Goal: Task Accomplishment & Management: Complete application form

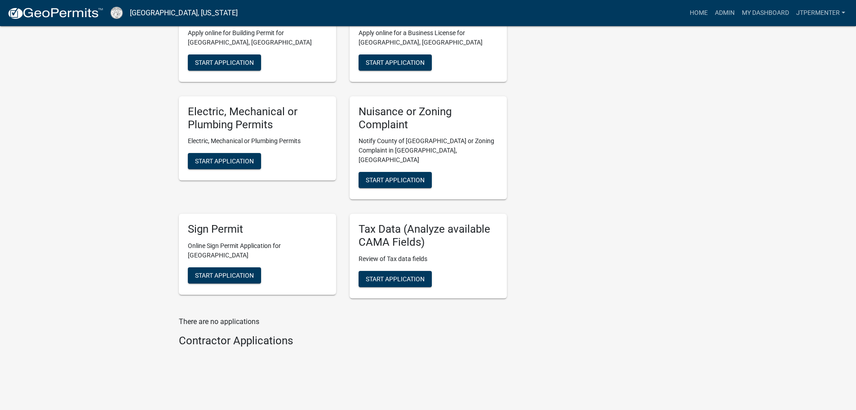
scroll to position [387, 0]
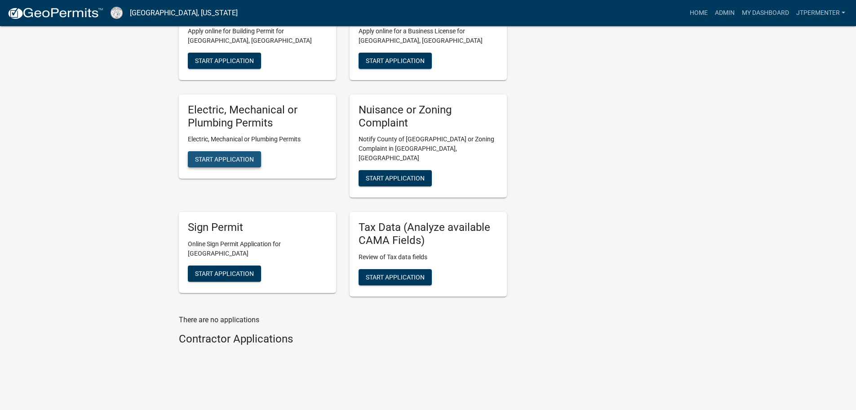
click at [247, 162] on span "Start Application" at bounding box center [224, 159] width 59 height 7
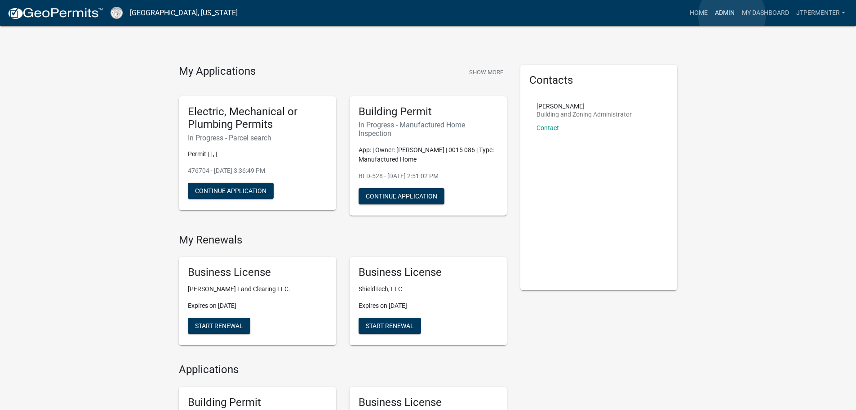
click at [732, 15] on link "Admin" at bounding box center [725, 12] width 27 height 17
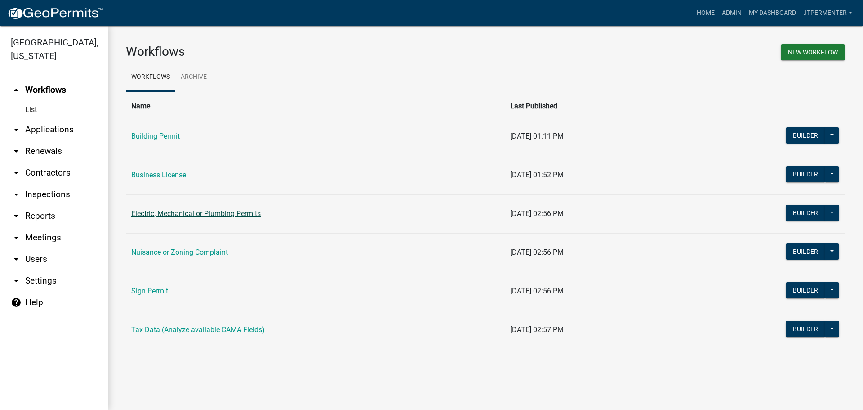
click at [181, 212] on link "Electric, Mechanical or Plumbing Permits" at bounding box center [195, 213] width 129 height 9
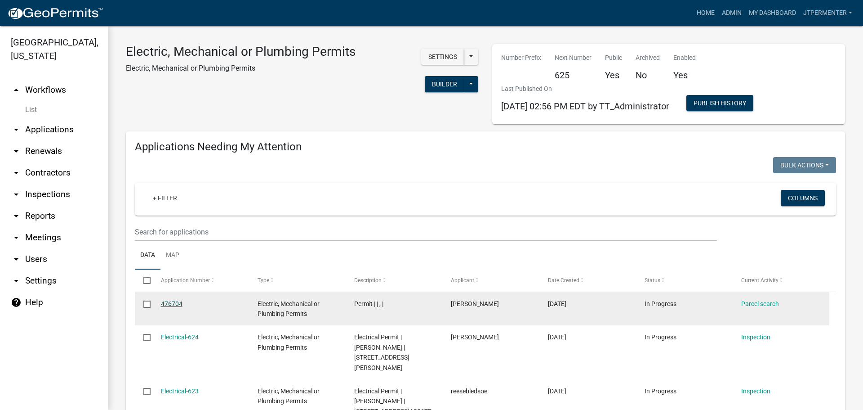
click at [167, 303] on link "476704" at bounding box center [172, 303] width 22 height 7
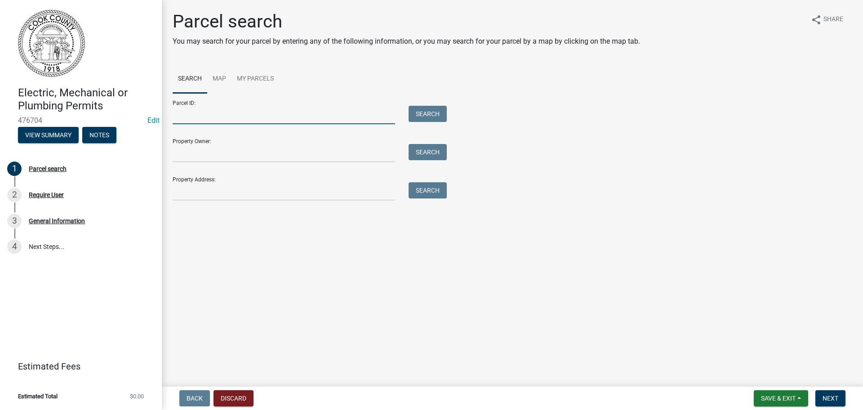
click at [195, 120] on input "Parcel ID:" at bounding box center [284, 115] width 223 height 18
type input "0039c 036"
click at [426, 116] on button "Search" at bounding box center [428, 114] width 38 height 16
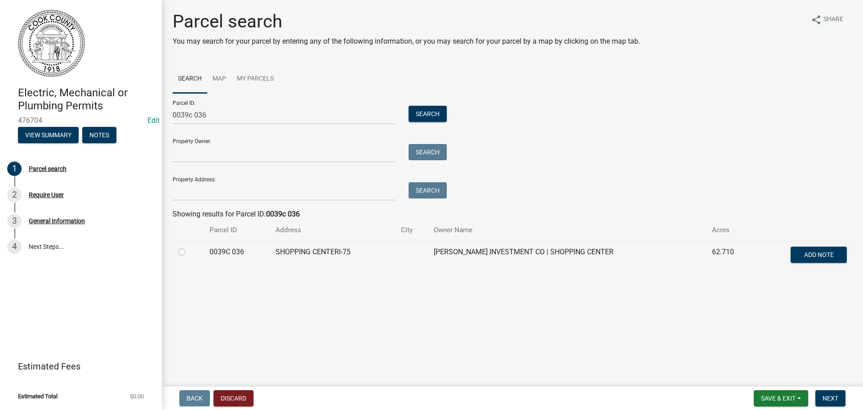
click at [189, 246] on label at bounding box center [189, 246] width 0 height 0
click at [189, 251] on 036 "radio" at bounding box center [192, 249] width 6 height 6
radio 036 "true"
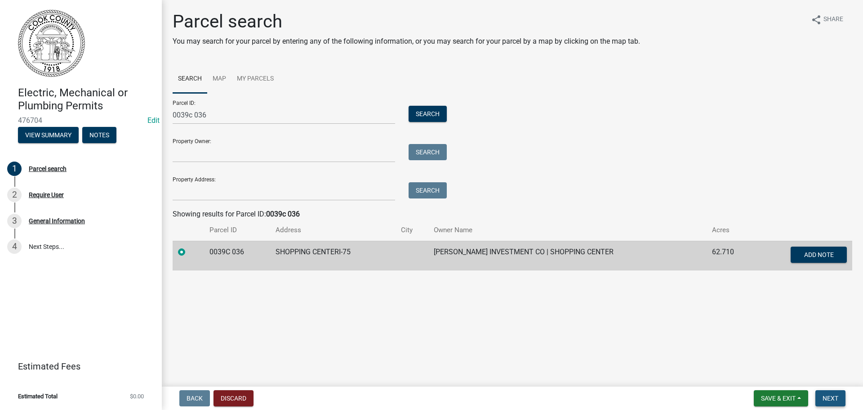
click at [834, 398] on span "Next" at bounding box center [831, 397] width 16 height 7
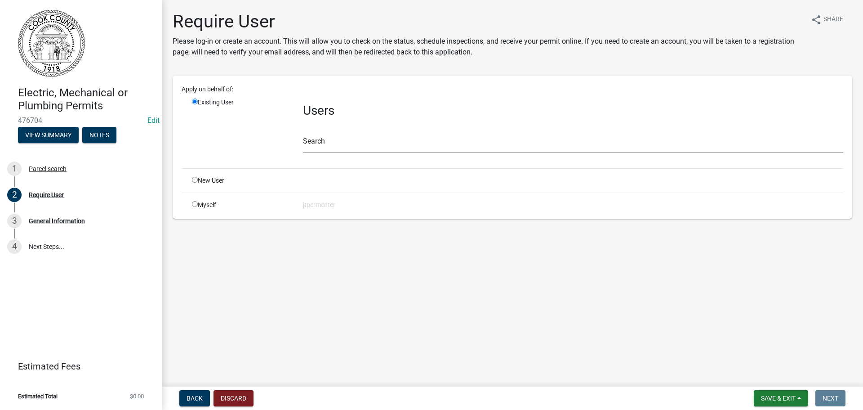
click at [195, 205] on input "radio" at bounding box center [195, 204] width 6 height 6
radio input "true"
radio input "false"
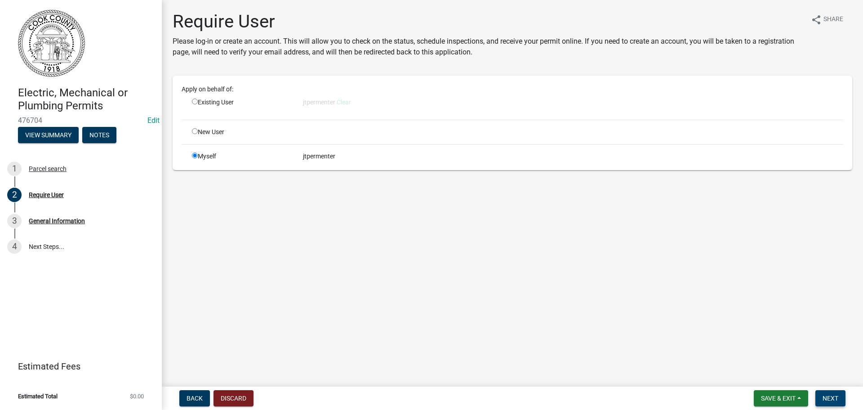
click at [828, 396] on span "Next" at bounding box center [831, 397] width 16 height 7
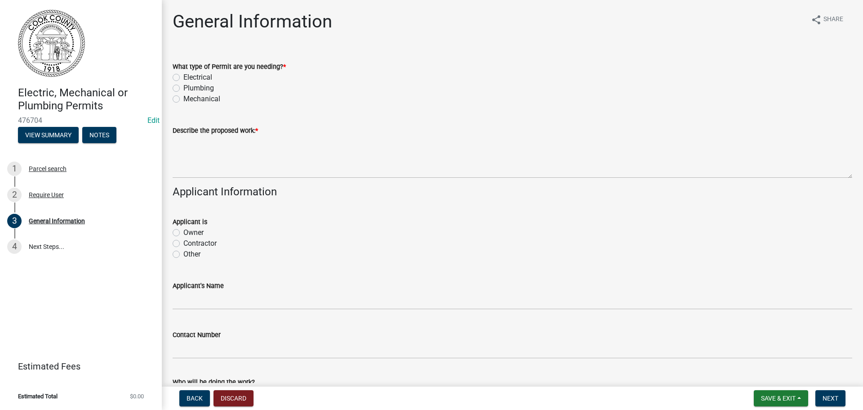
click at [183, 88] on label "Plumbing" at bounding box center [198, 88] width 31 height 11
click at [183, 88] on input "Plumbing" at bounding box center [186, 86] width 6 height 6
radio input "true"
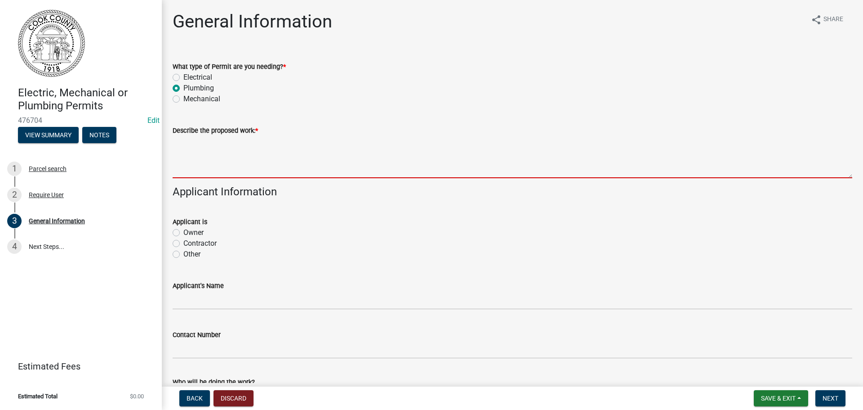
click at [199, 163] on textarea "Describe the proposed work: *" at bounding box center [513, 157] width 680 height 42
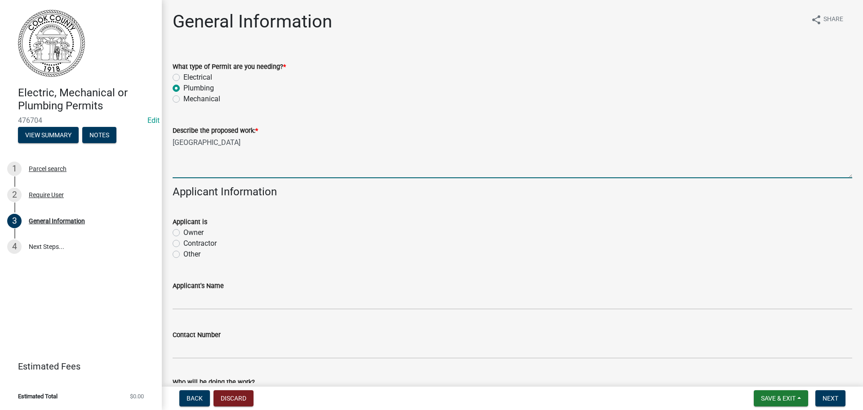
type textarea "[GEOGRAPHIC_DATA]"
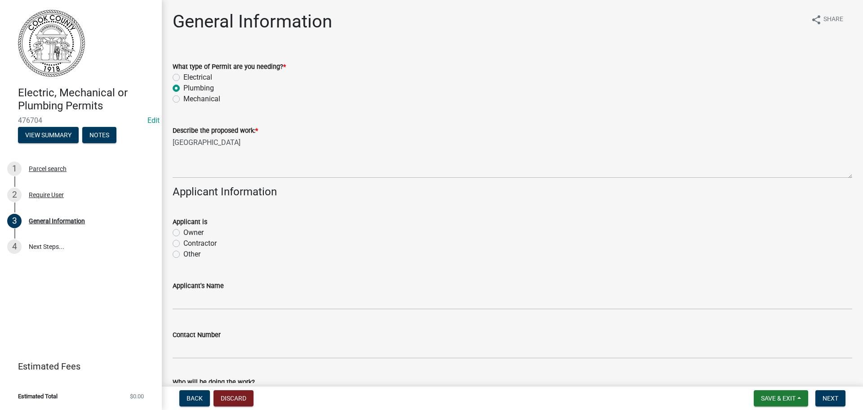
click at [183, 243] on label "Contractor" at bounding box center [199, 243] width 33 height 11
click at [183, 243] on input "Contractor" at bounding box center [186, 241] width 6 height 6
radio input "true"
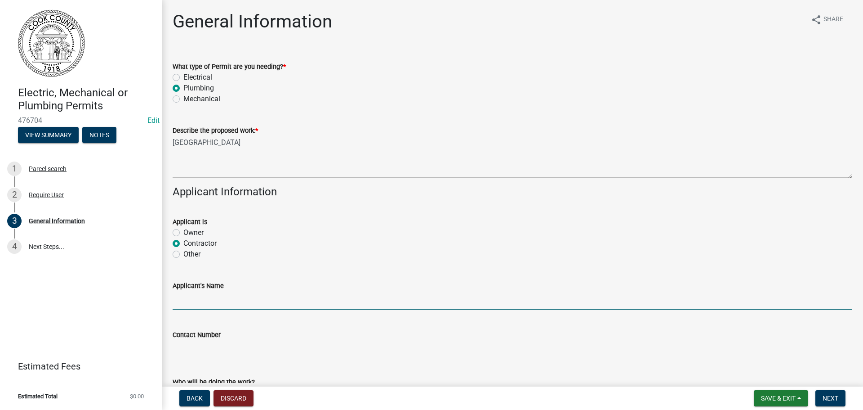
click at [201, 304] on input "Applicant's Name" at bounding box center [513, 300] width 680 height 18
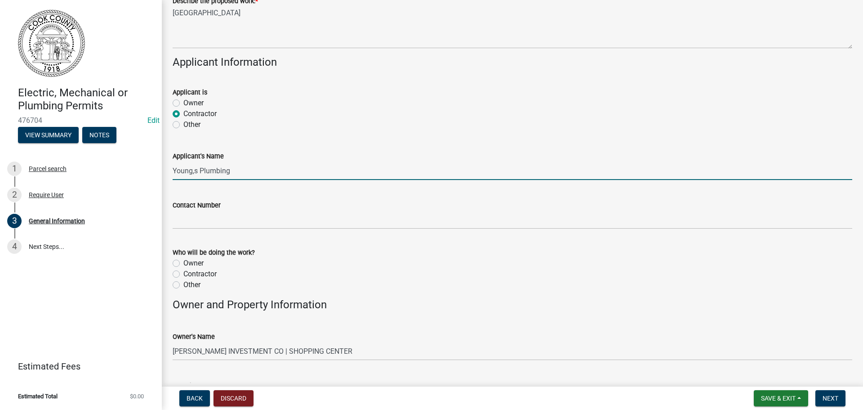
scroll to position [135, 0]
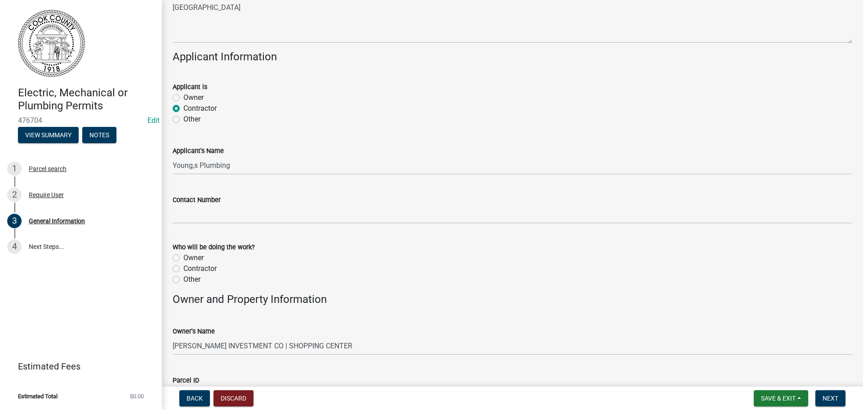
click at [196, 224] on wm-data-entity-input "Contact Number" at bounding box center [513, 206] width 680 height 49
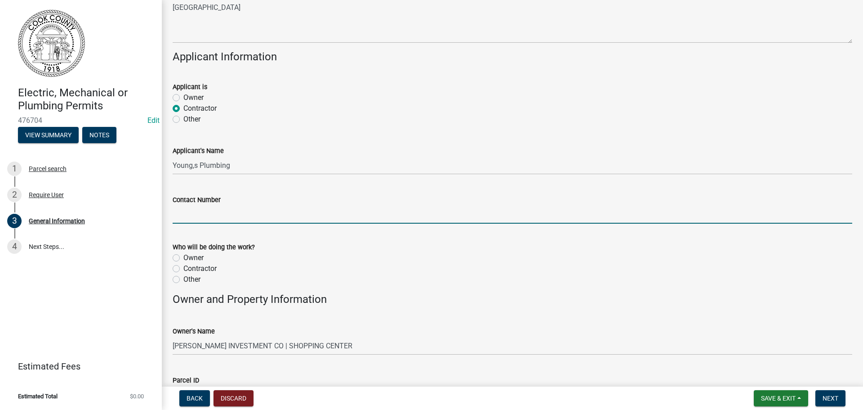
click at [196, 219] on input "Contact Number" at bounding box center [513, 214] width 680 height 18
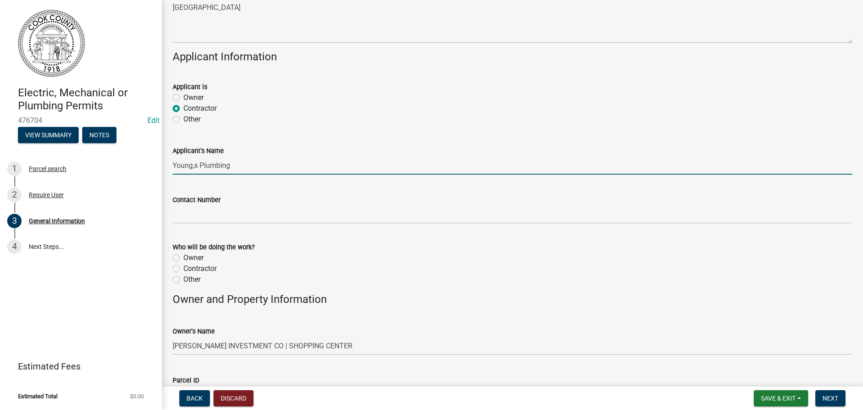
drag, startPoint x: 192, startPoint y: 166, endPoint x: 199, endPoint y: 185, distance: 20.2
click at [192, 166] on input "Young,s Plumbing" at bounding box center [513, 165] width 680 height 18
type input "Young's Plumbing"
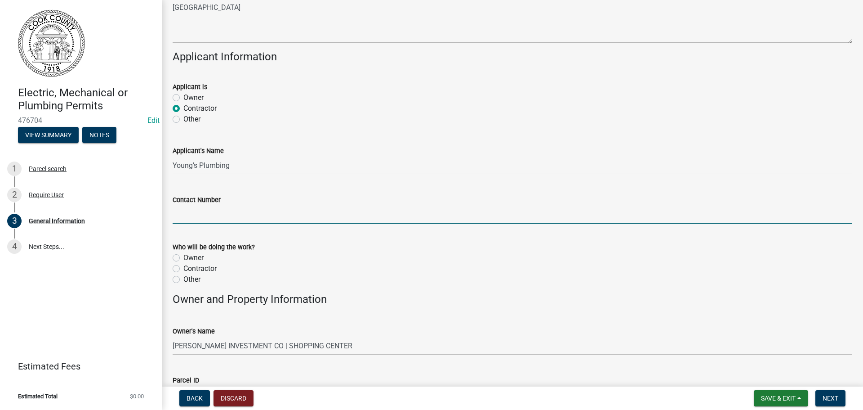
click at [198, 216] on input "Contact Number" at bounding box center [513, 214] width 680 height 18
type input "[PHONE_NUMBER]"
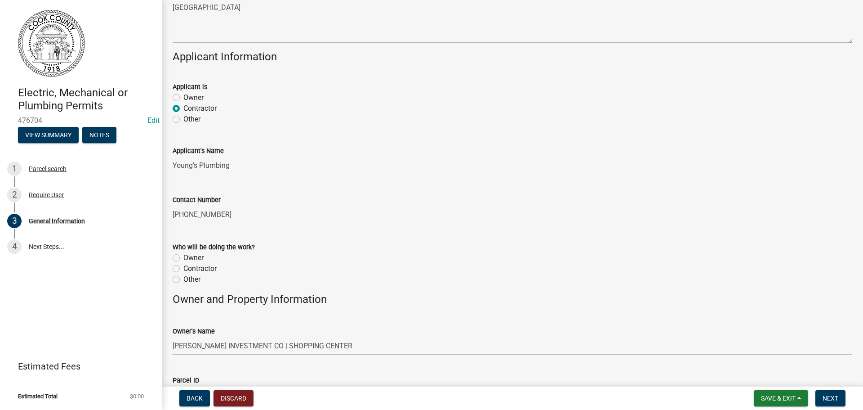
click at [183, 270] on label "Contractor" at bounding box center [199, 268] width 33 height 11
click at [183, 269] on input "Contractor" at bounding box center [186, 266] width 6 height 6
radio input "true"
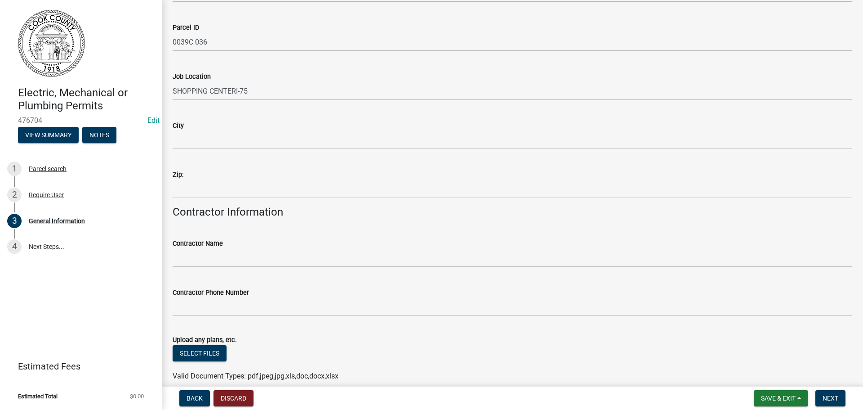
scroll to position [394, 0]
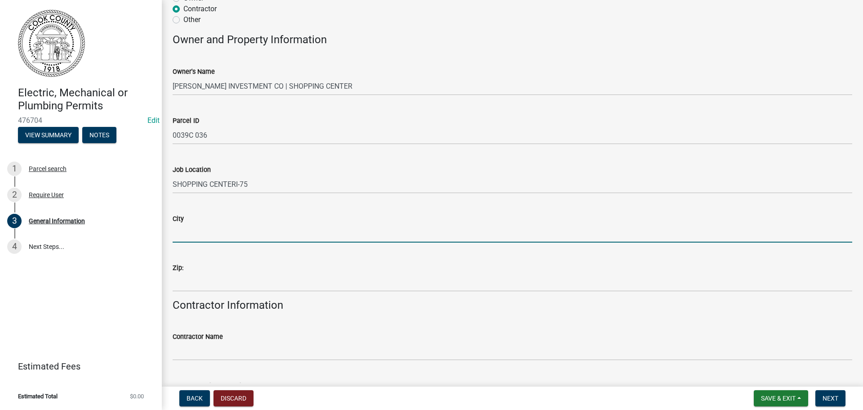
click at [189, 233] on input "City" at bounding box center [513, 233] width 680 height 18
type input "Adel"
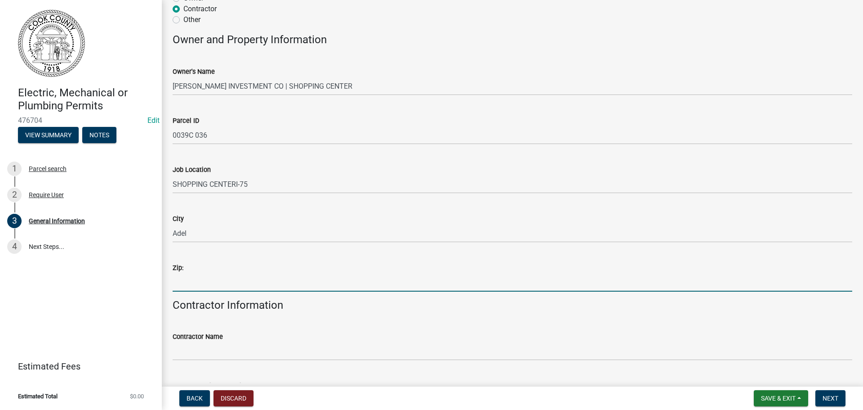
click at [181, 278] on input "Zip:" at bounding box center [513, 282] width 680 height 18
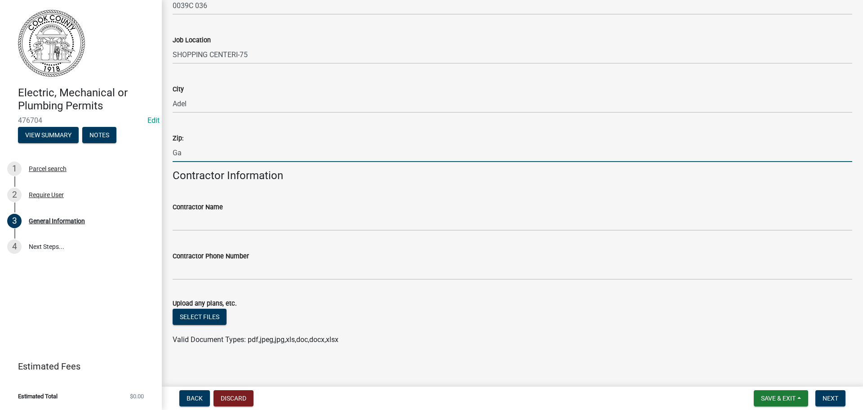
scroll to position [529, 0]
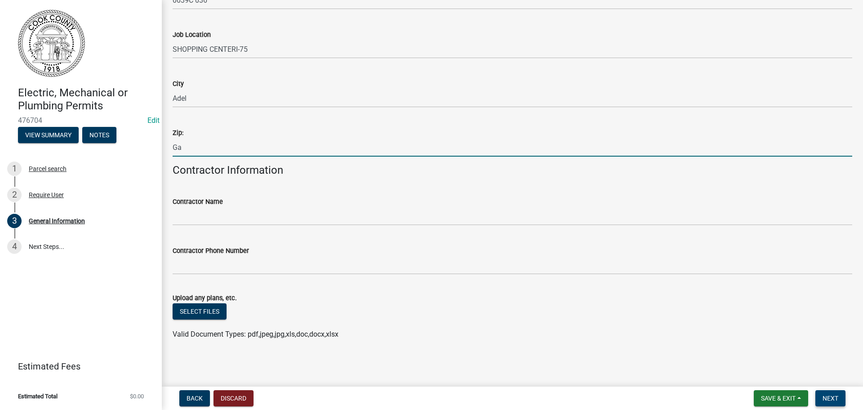
type input "Ga"
click at [829, 395] on span "Next" at bounding box center [831, 397] width 16 height 7
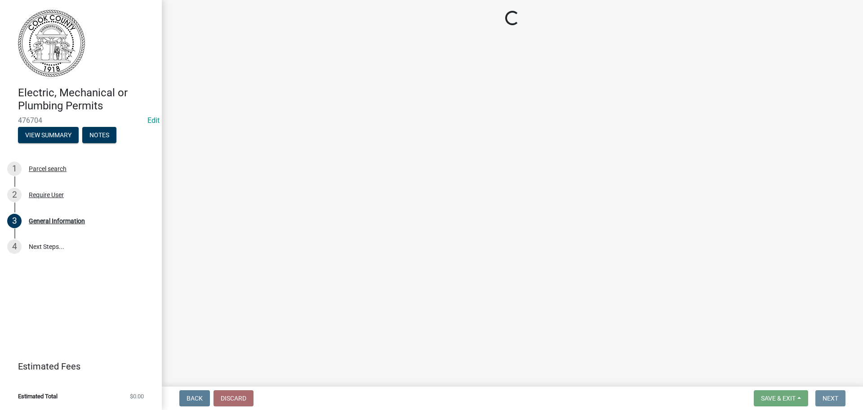
scroll to position [0, 0]
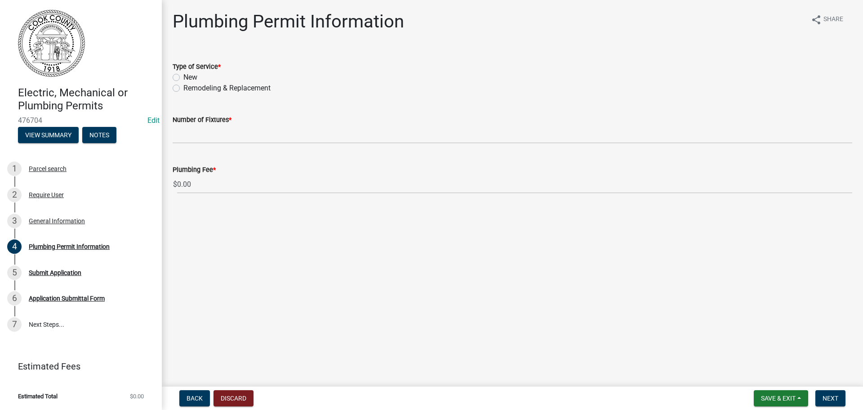
click at [183, 77] on label "New" at bounding box center [190, 77] width 14 height 11
click at [183, 77] on input "New" at bounding box center [186, 75] width 6 height 6
radio input "true"
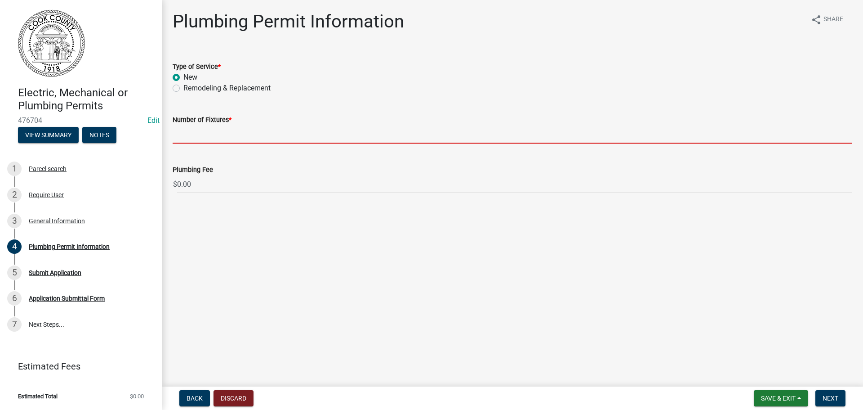
click at [205, 134] on input "text" at bounding box center [513, 134] width 680 height 18
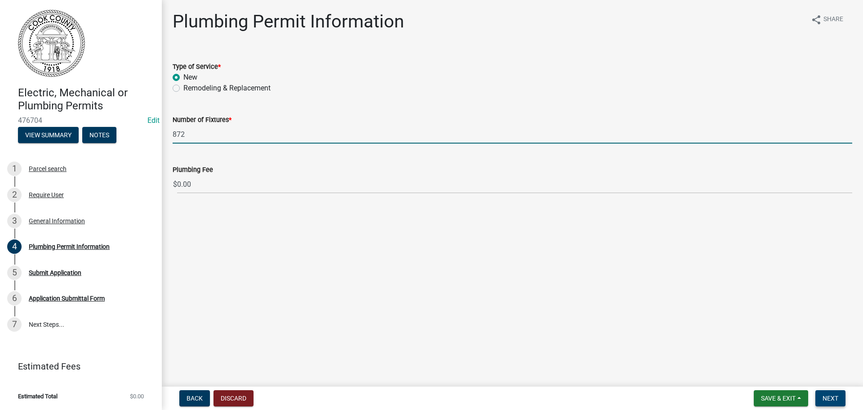
type input "872"
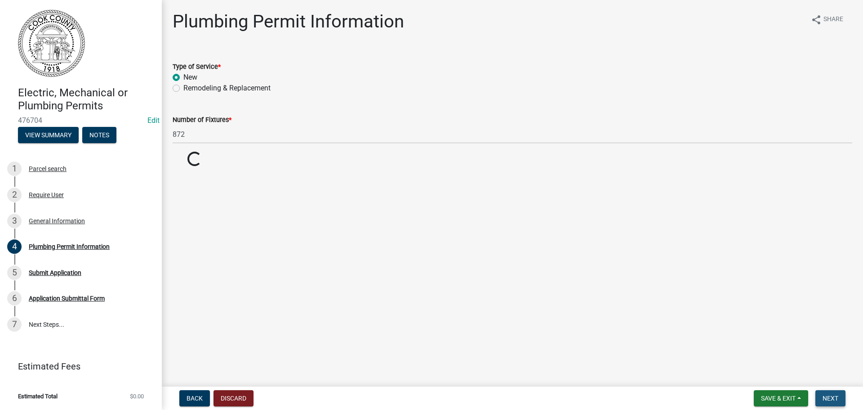
click at [839, 398] on button "Next" at bounding box center [830, 398] width 30 height 16
click at [838, 398] on span "Next" at bounding box center [831, 397] width 16 height 7
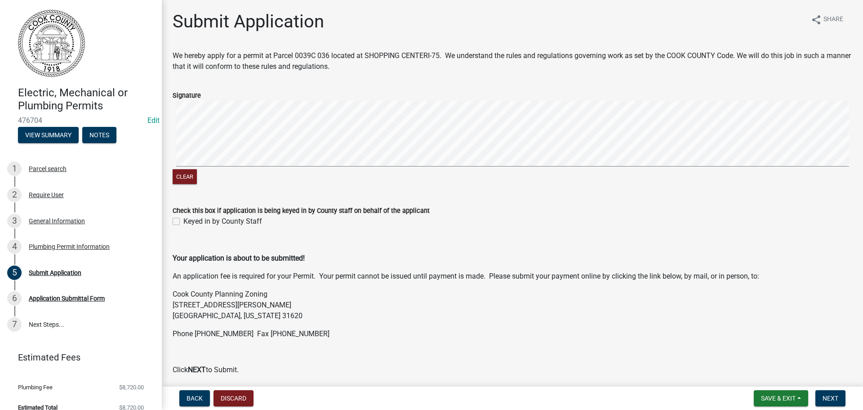
click at [276, 166] on signature-pad at bounding box center [513, 135] width 680 height 68
click at [183, 220] on label "Keyed in by County Staff" at bounding box center [222, 221] width 79 height 11
click at [183, 220] on input "Keyed in by County Staff" at bounding box center [186, 219] width 6 height 6
checkbox input "true"
click at [832, 395] on span "Next" at bounding box center [831, 397] width 16 height 7
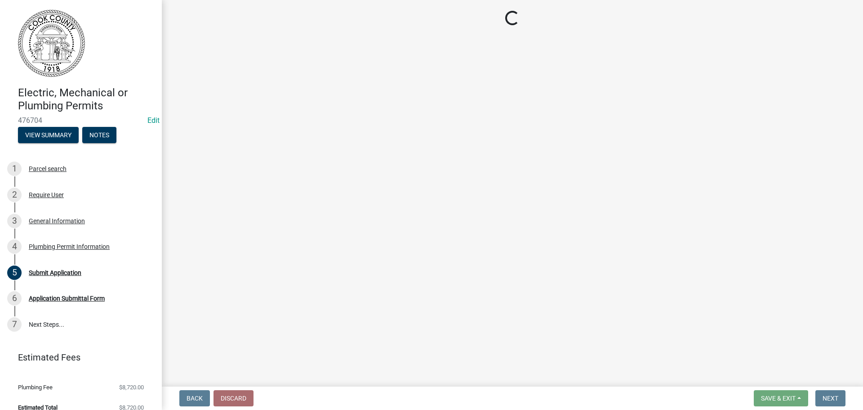
select select "3: 3"
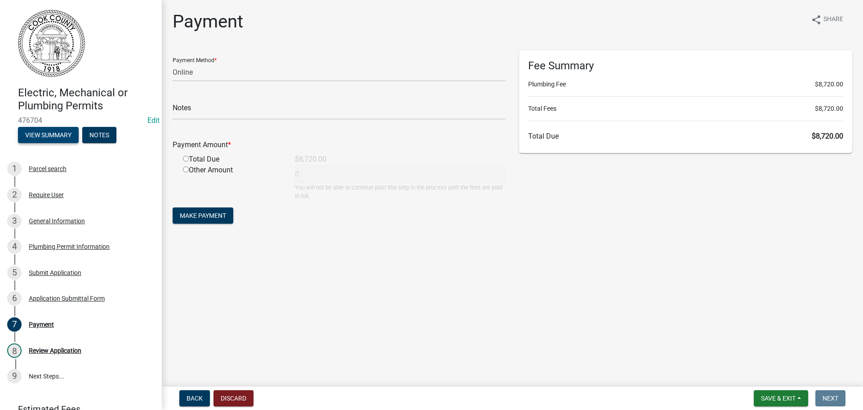
click at [49, 130] on button "View Summary" at bounding box center [48, 135] width 61 height 16
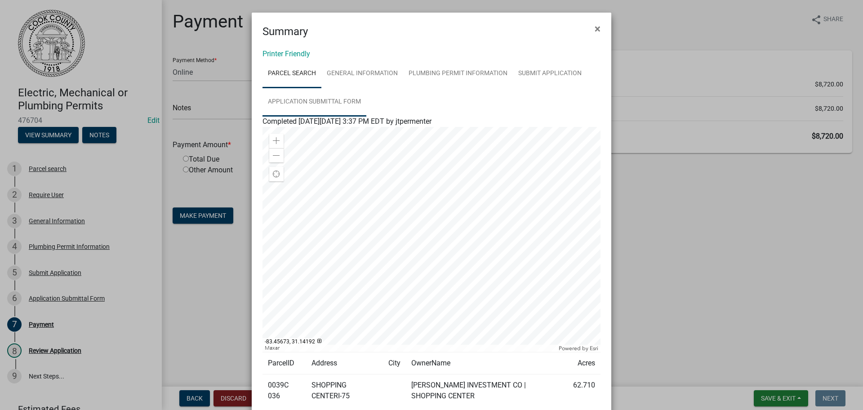
click at [345, 102] on link "Application Submittal Form" at bounding box center [315, 102] width 104 height 29
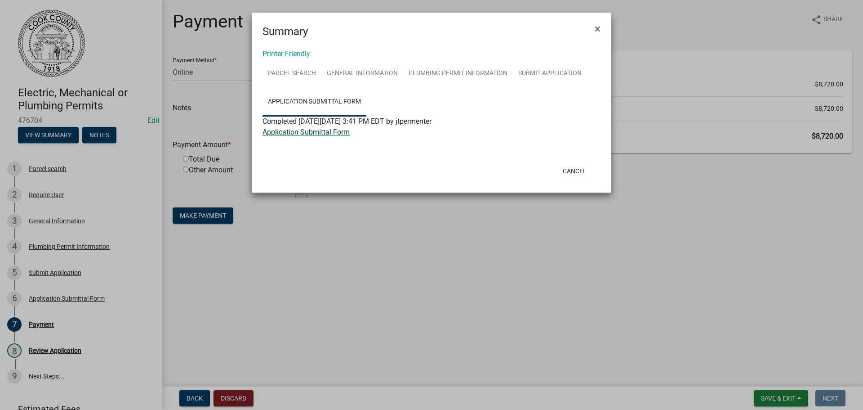
click at [312, 128] on link "Application Submittal Form" at bounding box center [306, 132] width 87 height 9
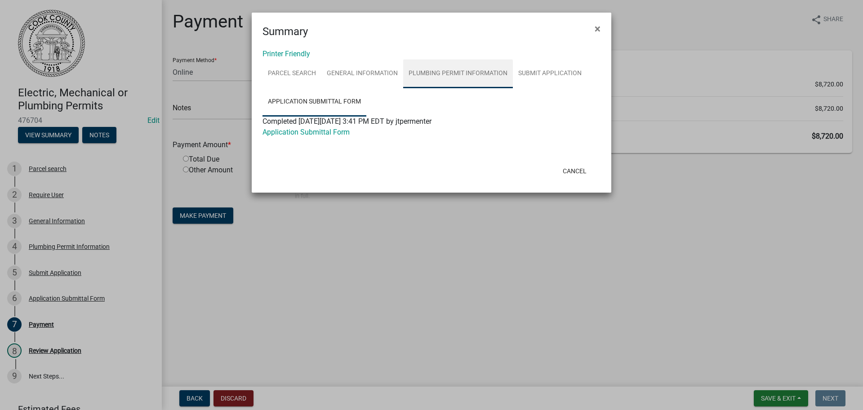
click at [498, 72] on link "Plumbing Permit Information" at bounding box center [458, 73] width 110 height 29
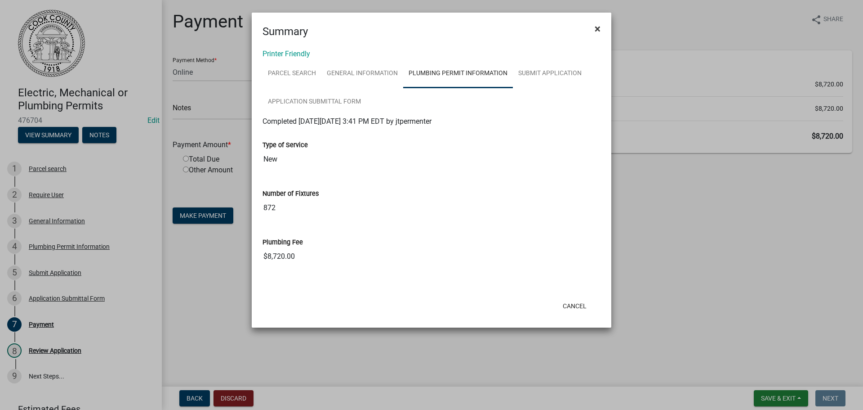
click at [596, 26] on span "×" at bounding box center [598, 28] width 6 height 13
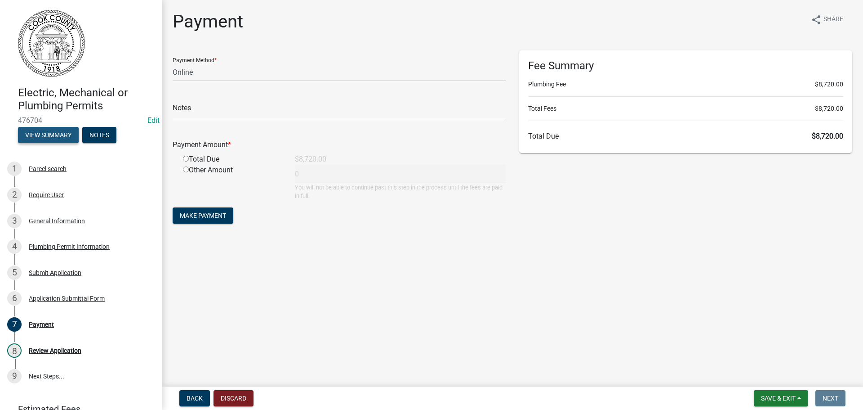
click at [74, 138] on button "View Summary" at bounding box center [48, 135] width 61 height 16
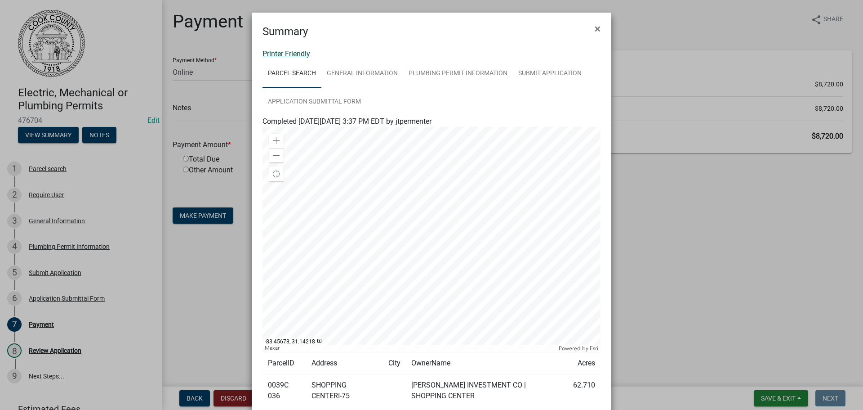
click at [301, 54] on link "Printer Friendly" at bounding box center [287, 53] width 48 height 9
click at [595, 28] on span "×" at bounding box center [598, 28] width 6 height 13
